Goal: Information Seeking & Learning: Find specific fact

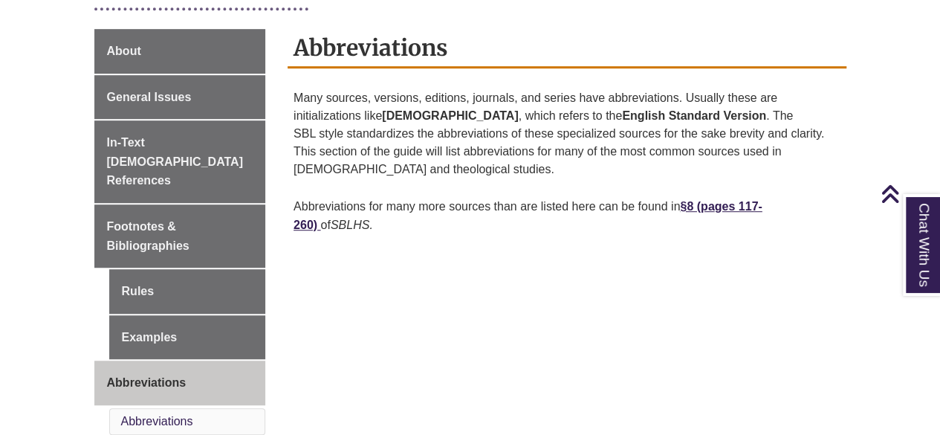
scroll to position [383, 0]
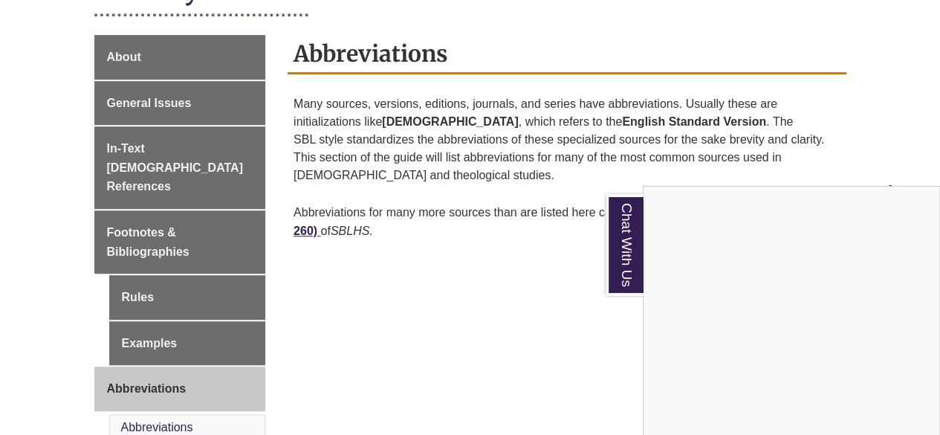
click at [516, 285] on div "Chat With Us" at bounding box center [470, 217] width 940 height 435
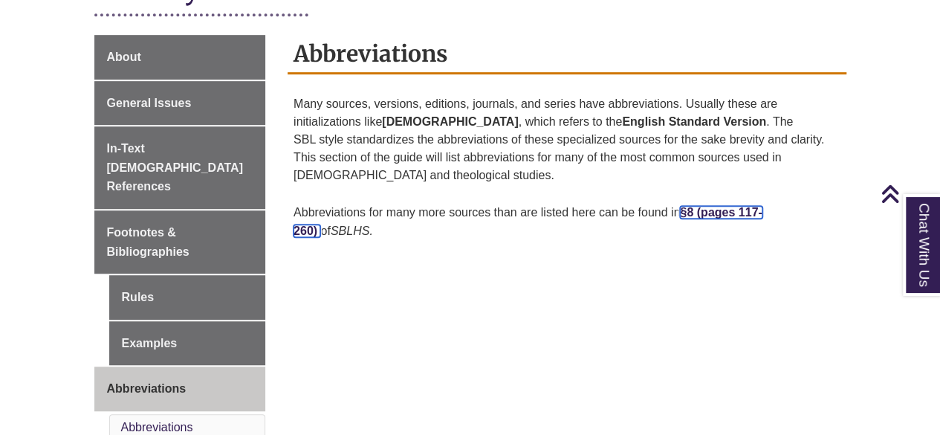
click at [714, 206] on strong "§8 (pa" at bounding box center [697, 212] width 34 height 13
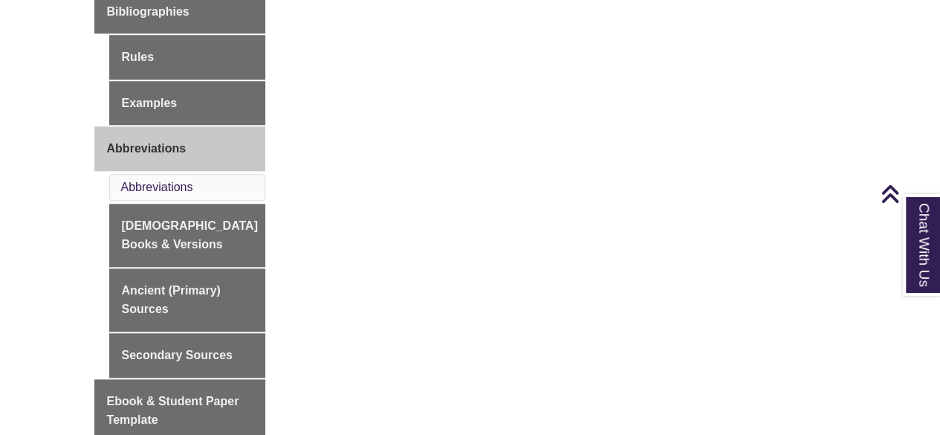
scroll to position [629, 0]
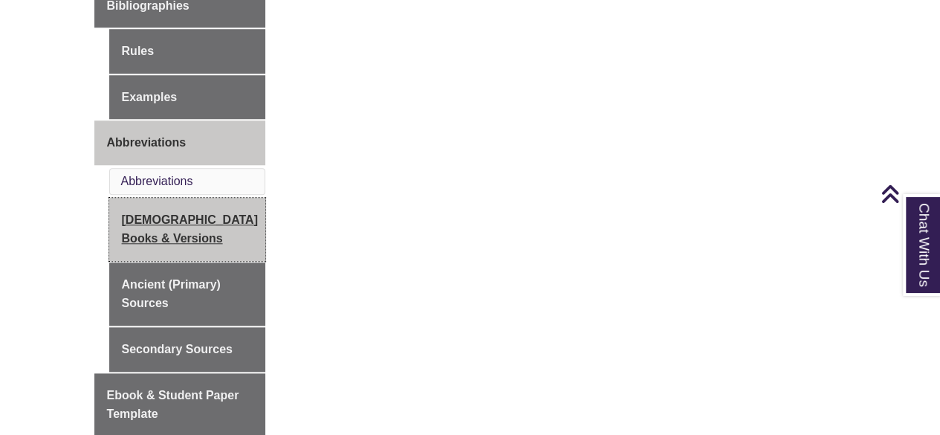
click at [172, 223] on link "[DEMOGRAPHIC_DATA] Books & Versions" at bounding box center [187, 229] width 157 height 63
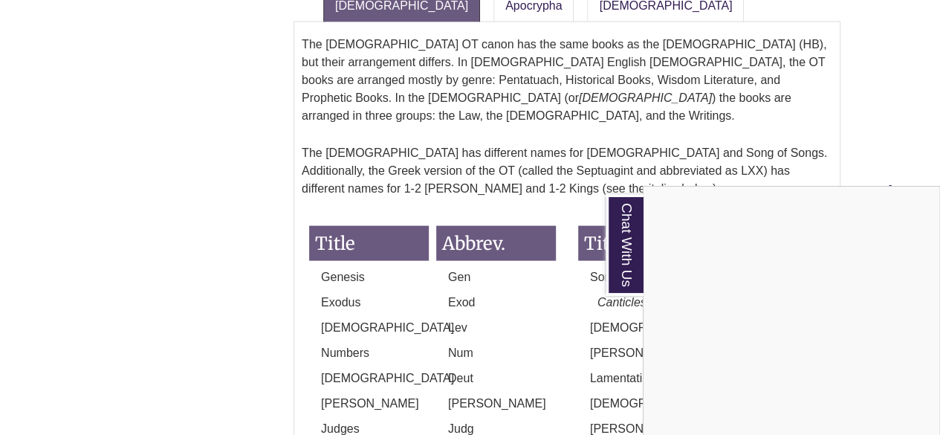
scroll to position [1503, 0]
